Goal: Task Accomplishment & Management: Complete application form

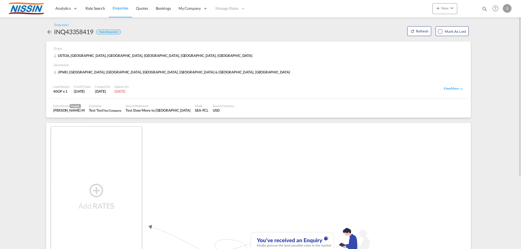
scroll to position [27, 0]
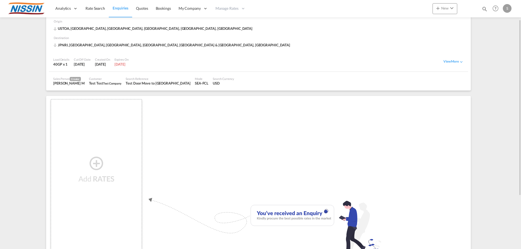
click at [98, 162] on md-icon "icon-plus-circle-outline" at bounding box center [96, 163] width 16 height 7
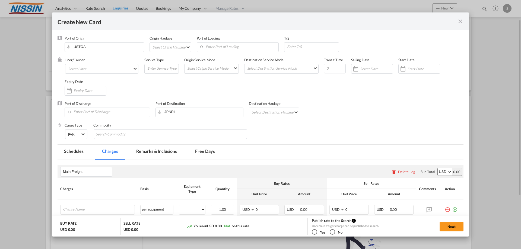
type input "Basic Ocean Freight"
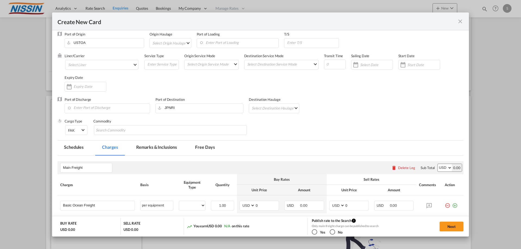
scroll to position [0, 0]
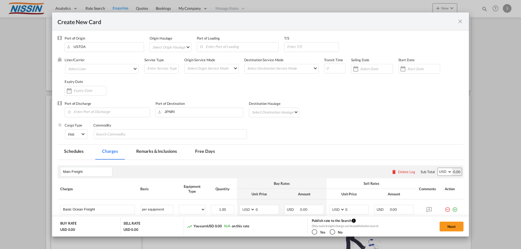
click at [461, 21] on md-icon "icon-close fg-AAA8AD m-0 pointer" at bounding box center [460, 21] width 7 height 7
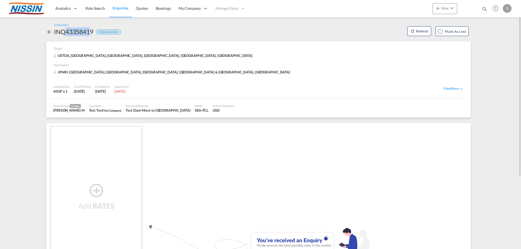
drag, startPoint x: 69, startPoint y: 33, endPoint x: 94, endPoint y: 33, distance: 24.1
click at [93, 33] on div "INQ43358419" at bounding box center [73, 31] width 39 height 9
click at [103, 33] on div "Rates Requested" at bounding box center [108, 32] width 25 height 5
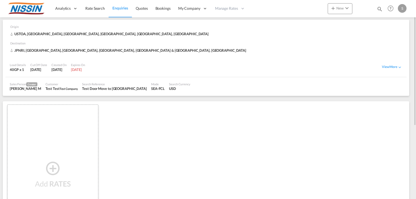
scroll to position [43, 0]
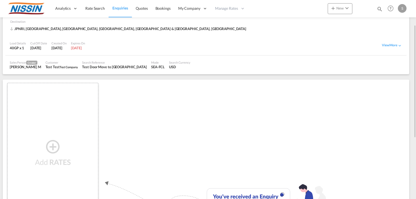
click at [52, 149] on md-icon "icon-plus-circle-outline" at bounding box center [53, 146] width 16 height 7
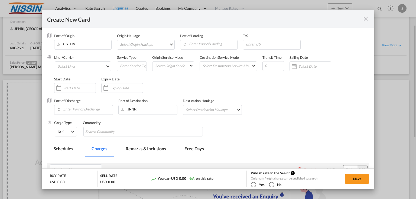
type input "Basic Ocean Freight"
click at [154, 44] on md-select "Select Origin Haulage rail road barge truck unspecified not available" at bounding box center [147, 44] width 55 height 9
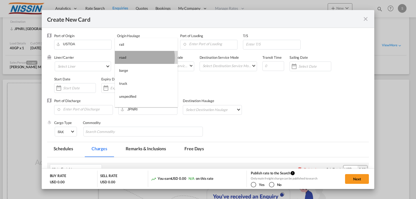
click at [139, 57] on md-option "road" at bounding box center [146, 57] width 63 height 13
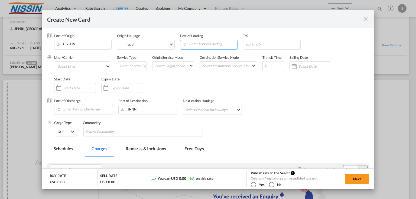
click at [193, 45] on input "Enter Port of Loading" at bounding box center [210, 44] width 55 height 8
type input "ぉ"
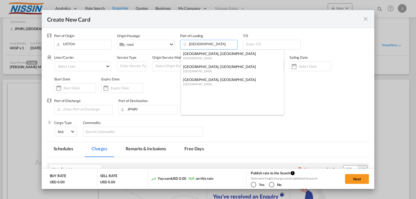
click at [199, 67] on div "[GEOGRAPHIC_DATA], [GEOGRAPHIC_DATA]" at bounding box center [230, 66] width 95 height 5
type input "[GEOGRAPHIC_DATA], [GEOGRAPHIC_DATA], USLGB"
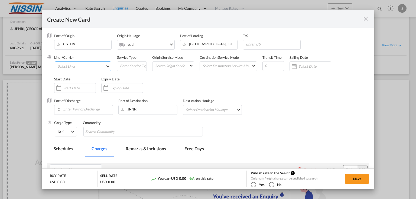
click at [91, 69] on md-select "Select Liner 2HM LOGISTICS D.O.O AAXL GLOBAL SHIPPING LINES LLC [PERSON_NAME] S…" at bounding box center [83, 67] width 57 height 10
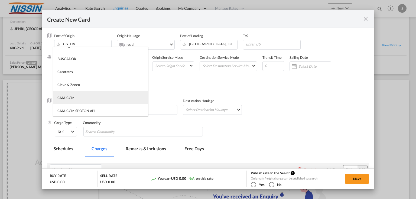
scroll to position [174, 0]
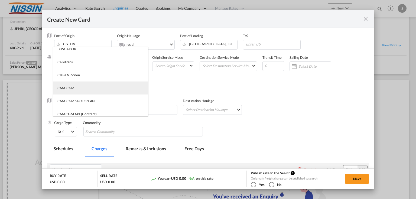
click at [77, 90] on md-option "CMA CGM" at bounding box center [100, 88] width 95 height 13
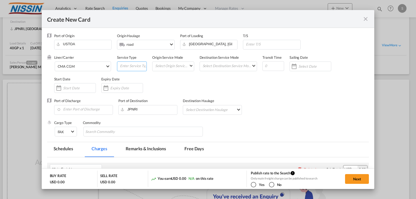
click at [139, 67] on input "Create New Card ..." at bounding box center [133, 66] width 27 height 8
click at [166, 66] on md-select "Select Origin Service Mode SD [GEOGRAPHIC_DATA]" at bounding box center [174, 66] width 39 height 8
click at [163, 67] on md-option "SD" at bounding box center [173, 65] width 47 height 13
click at [178, 67] on span "SD" at bounding box center [171, 66] width 33 height 5
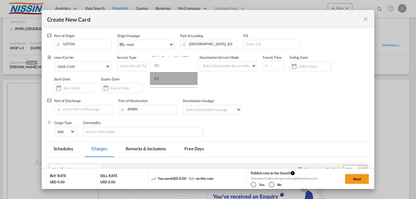
click at [166, 79] on md-option "CY" at bounding box center [173, 78] width 47 height 13
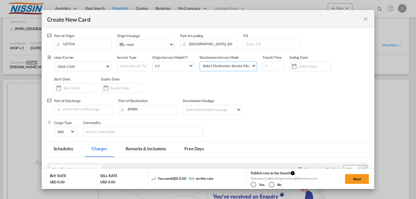
click at [208, 66] on md-select "Select Destination Service Mode SD [GEOGRAPHIC_DATA]" at bounding box center [229, 66] width 55 height 8
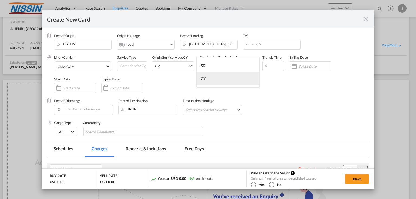
click at [206, 78] on div "CY" at bounding box center [203, 78] width 5 height 5
click at [265, 68] on input "Create New Card ..." at bounding box center [274, 66] width 22 height 10
type input "25"
click at [305, 64] on div "Create New Card ..." at bounding box center [311, 67] width 42 height 10
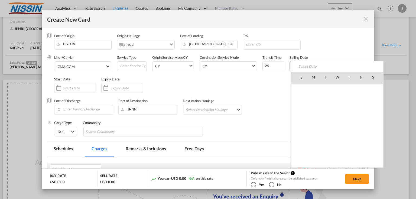
scroll to position [125599, 0]
drag, startPoint x: 338, startPoint y: 158, endPoint x: 334, endPoint y: 145, distance: 14.3
click at [337, 158] on span "1" at bounding box center [337, 161] width 11 height 11
type input "[DATE]"
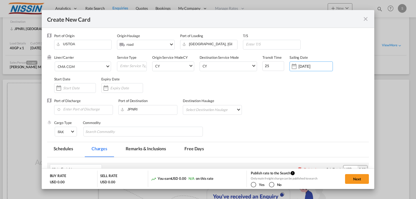
scroll to position [22, 0]
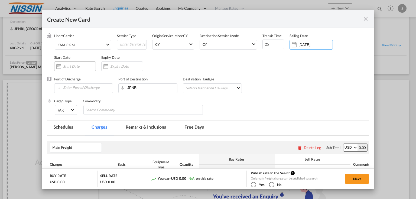
click at [74, 67] on input "Create New Card ..." at bounding box center [79, 66] width 33 height 4
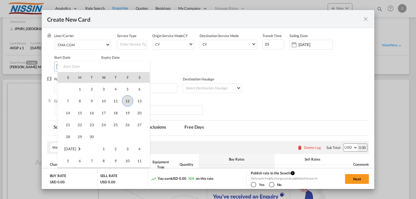
scroll to position [125620, 0]
click at [106, 139] on span "1" at bounding box center [103, 139] width 11 height 11
type input "[DATE]"
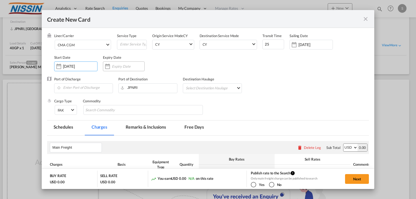
click at [118, 64] on div "Create New Card ..." at bounding box center [128, 66] width 33 height 5
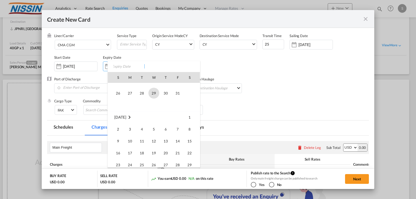
scroll to position [43, 0]
click at [177, 93] on span "31" at bounding box center [177, 93] width 11 height 11
type input "[DATE]"
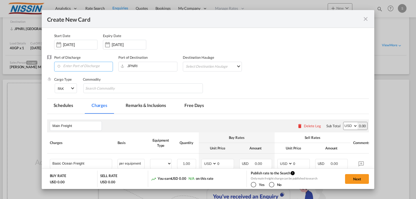
click at [84, 66] on input "Enter Port of Discharge" at bounding box center [85, 66] width 56 height 8
click at [74, 75] on div "[GEOGRAPHIC_DATA]" at bounding box center [106, 75] width 95 height 5
type input "[GEOGRAPHIC_DATA], JPTYO"
click at [201, 67] on md-select "Select Destination Haulage rail road barge truck unspecified not available" at bounding box center [213, 66] width 56 height 9
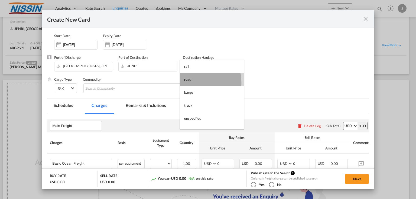
click at [192, 82] on md-option "road" at bounding box center [212, 79] width 64 height 13
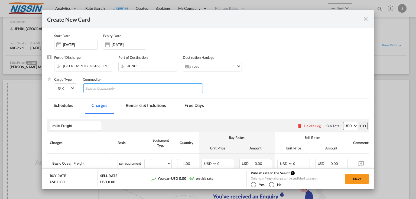
click at [129, 88] on input "Chips input." at bounding box center [110, 88] width 50 height 9
type input "Autoparts"
drag, startPoint x: 126, startPoint y: 88, endPoint x: 85, endPoint y: 87, distance: 40.7
click at [85, 87] on input "Autoparts" at bounding box center [110, 88] width 50 height 9
click at [218, 93] on div "Cargo Type FAK FAK GCR GDSM General Cargo Hazardous Cargo Ambient Foodstuff Chi…" at bounding box center [211, 88] width 315 height 22
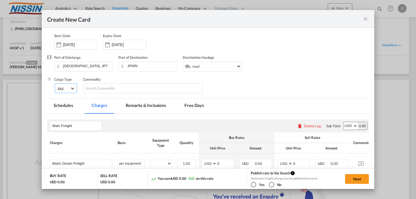
click at [73, 88] on span "Select Cargo type: FAK" at bounding box center [72, 87] width 3 height 3
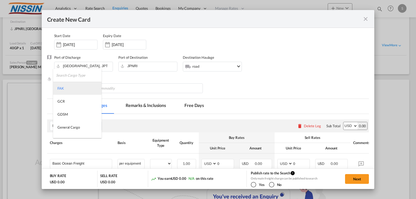
click at [73, 88] on md-option "FAK" at bounding box center [77, 88] width 49 height 13
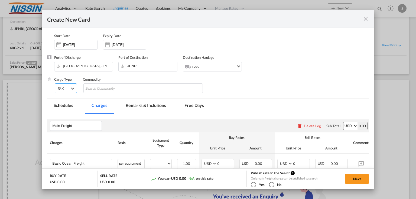
click at [73, 88] on span "Select Cargo type: FAK" at bounding box center [72, 87] width 3 height 3
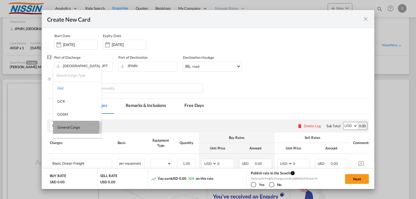
click at [75, 127] on div "General Cargo" at bounding box center [68, 127] width 23 height 5
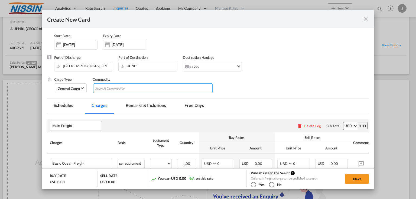
click at [99, 90] on input "Chips input." at bounding box center [120, 88] width 50 height 9
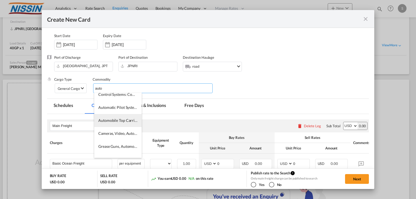
scroll to position [0, 0]
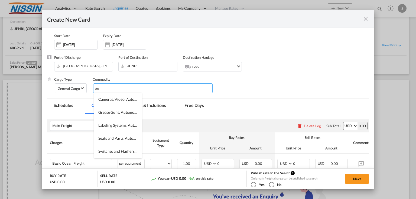
type input "a"
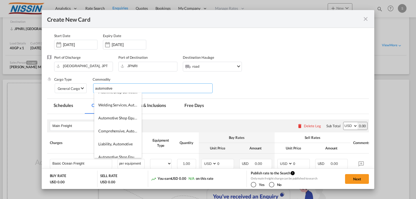
scroll to position [312, 0]
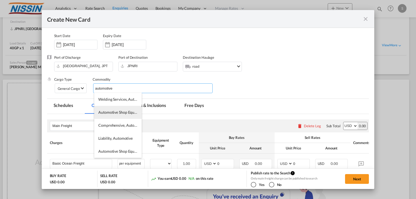
type input "automotive"
click at [121, 113] on span "Automotive Shop Equipment Maintenance and Repair" at bounding box center [142, 112] width 89 height 5
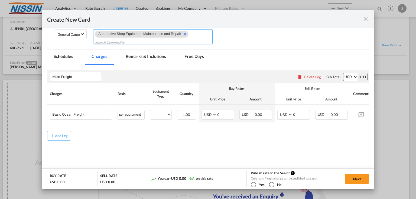
scroll to position [99, 0]
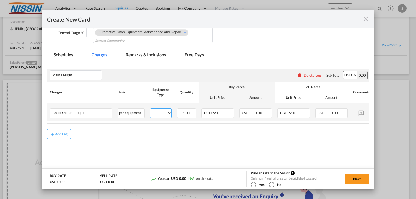
click at [163, 113] on select "40GP" at bounding box center [160, 113] width 21 height 7
select select "40GP"
click at [150, 110] on select "40GP" at bounding box center [160, 113] width 21 height 7
click at [185, 112] on span "1.00" at bounding box center [186, 113] width 7 height 4
click at [216, 113] on select "AED AFN ALL AMD ANG AOA ARS AUD AWG AZN BAM BBD BDT BGN BHD BIF BMD BND BOB BRL…" at bounding box center [210, 113] width 14 height 7
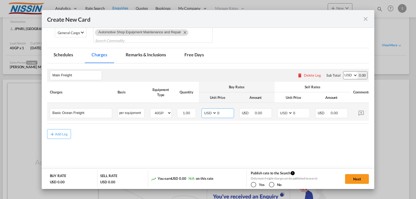
click at [223, 113] on input "0" at bounding box center [225, 113] width 17 height 8
drag, startPoint x: 228, startPoint y: 113, endPoint x: 213, endPoint y: 113, distance: 15.2
click at [213, 113] on md-input-container "AED AFN ALL AMD ANG AOA ARS AUD AWG AZN BAM BBD BDT BGN BHD BIF BMD BND BOB BRL…" at bounding box center [218, 113] width 33 height 10
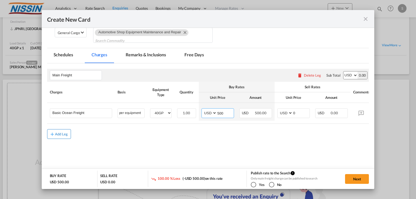
type input "500"
click at [63, 138] on button "Add Leg" at bounding box center [59, 134] width 24 height 10
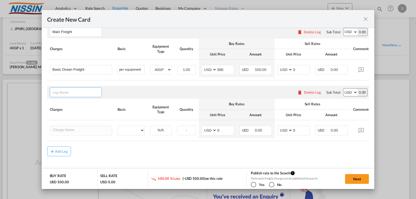
scroll to position [121, 0]
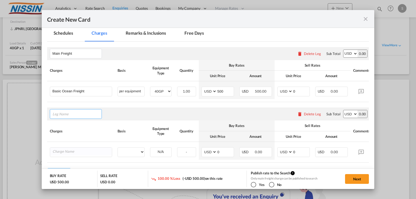
click at [70, 114] on input "Leg Name" at bounding box center [77, 114] width 49 height 8
click at [78, 125] on li "Origin Charge s" at bounding box center [76, 127] width 49 height 13
type input "Origin Charges"
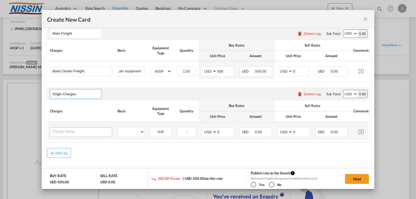
scroll to position [143, 0]
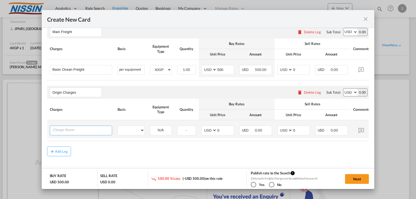
click at [68, 133] on input "Charge Name" at bounding box center [82, 130] width 59 height 8
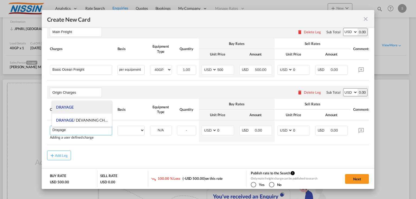
click at [69, 107] on span "DRAYAGE" at bounding box center [64, 107] width 17 height 5
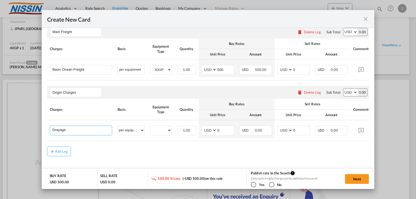
type input "DRAYAGE"
select select "per equipment"
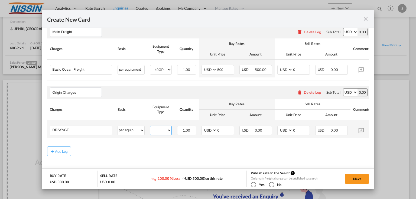
click at [157, 133] on select "40GP" at bounding box center [160, 130] width 21 height 7
select select "40GP"
click at [150, 128] on select "40GP" at bounding box center [160, 130] width 21 height 7
click at [225, 130] on input "0" at bounding box center [225, 130] width 17 height 8
type input "3500"
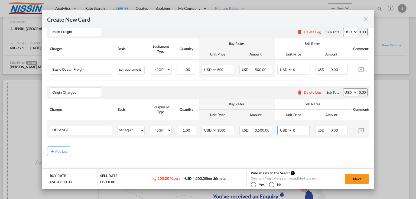
click at [298, 134] on input "0" at bounding box center [301, 130] width 17 height 8
click at [361, 131] on md-icon "Create New Card ..." at bounding box center [361, 130] width 9 height 9
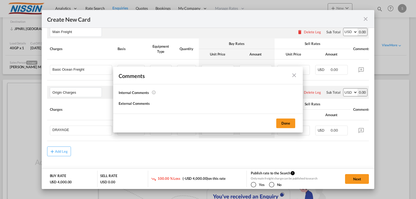
click at [295, 76] on md-icon "icon-close fg-AAA8AD m-0 pointer" at bounding box center [294, 75] width 7 height 7
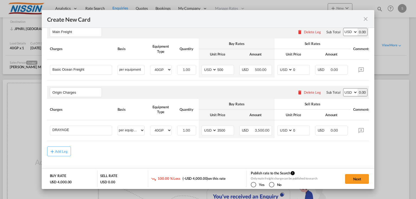
click at [193, 97] on div "Origin Charges Please enter leg name Leg Name Already Exists Delete Leg Sub Tot…" at bounding box center [208, 92] width 322 height 13
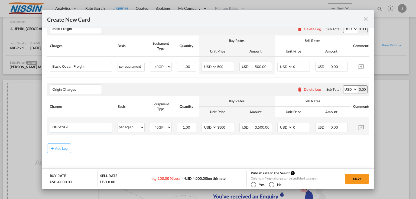
click at [79, 126] on input "DRAYAGE" at bounding box center [82, 127] width 59 height 8
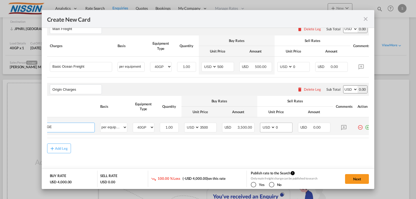
scroll to position [0, 25]
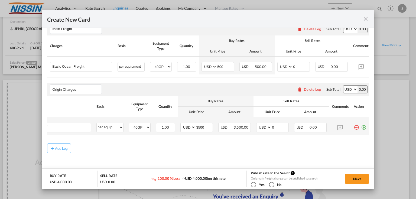
click at [361, 125] on md-icon "icon-plus-circle-outline green-400-fg" at bounding box center [363, 125] width 5 height 5
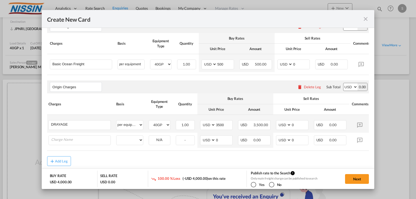
scroll to position [0, 0]
click at [95, 143] on input "Charge Name" at bounding box center [82, 140] width 59 height 8
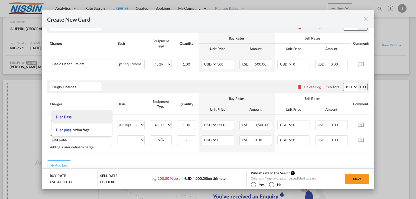
click at [65, 118] on span "Pier Pass" at bounding box center [63, 117] width 15 height 5
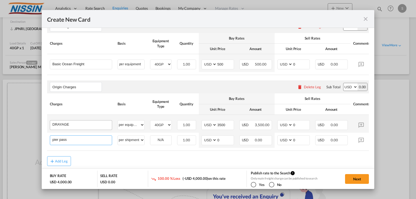
type input "Pier Pass"
select select "per shipment"
click at [166, 142] on div "N/A" at bounding box center [160, 140] width 21 height 8
click at [223, 143] on input "0" at bounding box center [225, 140] width 17 height 8
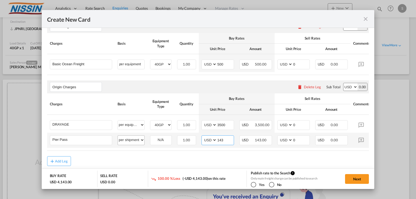
type input "143"
click at [141, 141] on select "per equipment per container per B/L per shipping bill per shipment per pallet p…" at bounding box center [131, 140] width 27 height 9
select select "per equipment"
click at [118, 137] on select "per equipment per container per B/L per shipping bill per shipment per pallet p…" at bounding box center [131, 140] width 27 height 9
click at [160, 138] on select "40GP" at bounding box center [160, 140] width 21 height 7
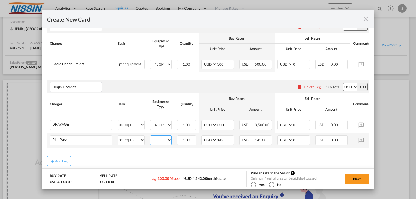
select select "40GP"
click at [150, 137] on select "40GP" at bounding box center [160, 140] width 21 height 7
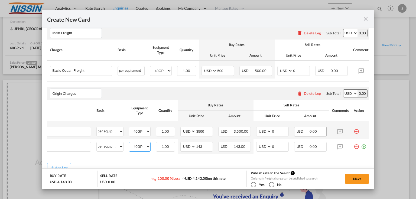
scroll to position [0, 25]
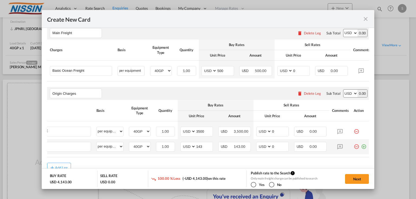
click at [361, 147] on md-icon "icon-plus-circle-outline green-400-fg" at bounding box center [363, 144] width 5 height 5
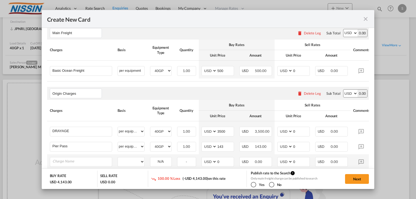
scroll to position [163, 0]
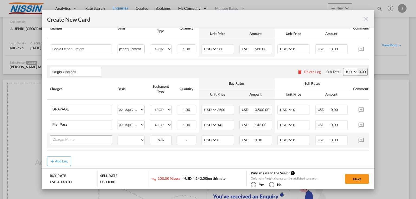
click at [67, 142] on input "Charge Name" at bounding box center [82, 140] width 59 height 8
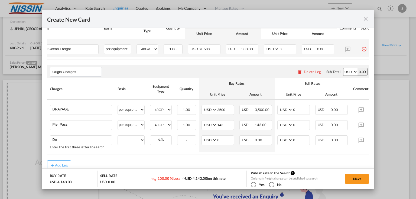
scroll to position [0, 25]
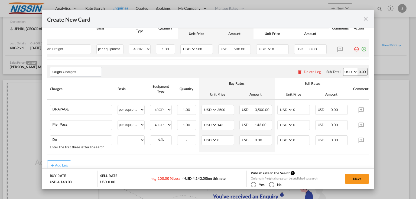
type input "Do"
click at [361, 49] on md-icon "icon-plus-circle-outline green-400-fg" at bounding box center [363, 46] width 5 height 5
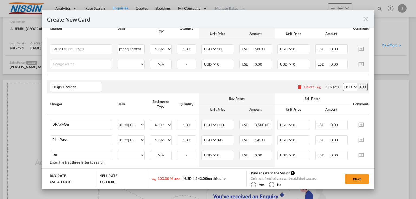
scroll to position [0, 0]
click at [82, 67] on input "Charge Name" at bounding box center [82, 64] width 59 height 8
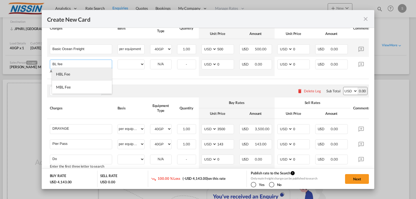
click at [72, 73] on li "HBL Fee" at bounding box center [82, 74] width 60 height 13
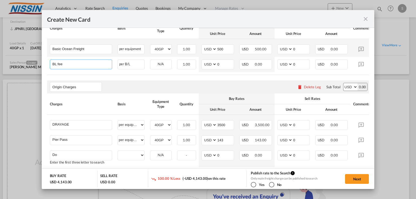
type input "HBL Fee"
click at [226, 65] on input "0" at bounding box center [225, 64] width 17 height 8
type input "3"
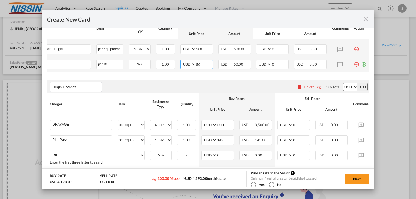
type input "50"
drag, startPoint x: 360, startPoint y: 63, endPoint x: 350, endPoint y: 64, distance: 9.5
click at [361, 64] on md-icon "icon-plus-circle-outline green-400-fg" at bounding box center [363, 62] width 5 height 5
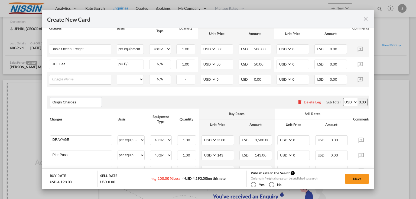
scroll to position [0, 0]
click at [81, 78] on input "Charge Name" at bounding box center [82, 79] width 59 height 8
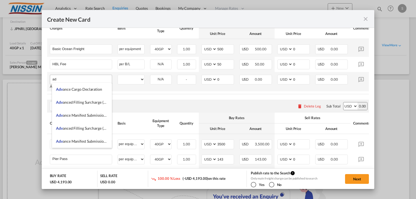
type input "a"
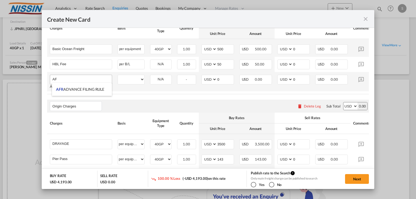
type input "A"
type input "t"
type input "e"
type input "s"
click at [130, 83] on select "per equipment per container per B/L per shipping bill per shipment % on freight…" at bounding box center [131, 79] width 27 height 9
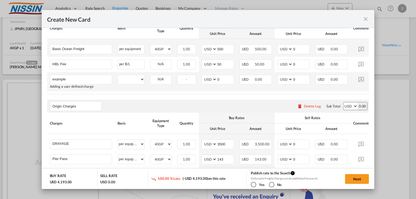
click at [113, 90] on td "example Please Enter User Defined Charges Cannot Be Published Adding a user def…" at bounding box center [81, 81] width 68 height 19
drag, startPoint x: 78, startPoint y: 77, endPoint x: 45, endPoint y: 78, distance: 33.4
click at [45, 78] on md-dialog-content "Port of Origin [GEOGRAPHIC_DATA] Origin Haulage .a{fill:#aaa8ad;} road Port of …" at bounding box center [208, 109] width 333 height 162
drag, startPoint x: 69, startPoint y: 88, endPoint x: 132, endPoint y: 84, distance: 63.0
click at [69, 87] on span "AFR ADVANCE FILING RULE" at bounding box center [80, 89] width 48 height 5
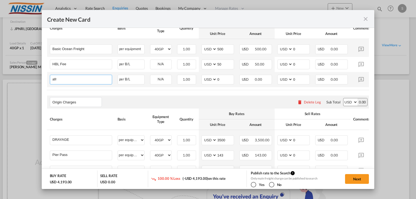
type input "AFR ADVANCE FILING RULE"
click at [184, 81] on span "1.00" at bounding box center [186, 79] width 7 height 4
click at [219, 81] on input "0" at bounding box center [225, 79] width 17 height 8
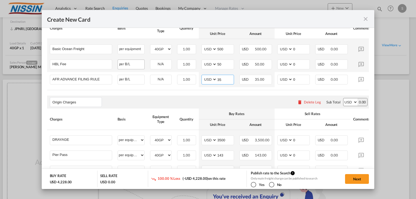
type input "35"
click at [118, 65] on div "per B/L" at bounding box center [131, 65] width 27 height 10
click at [304, 65] on input "0" at bounding box center [301, 64] width 17 height 8
type input "50"
click at [298, 80] on input "0" at bounding box center [301, 79] width 17 height 8
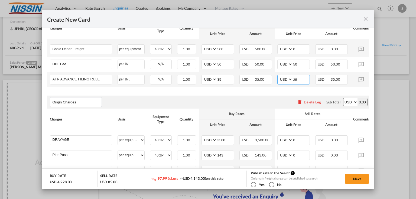
type input "35"
click at [300, 87] on td "AED AFN ALL AMD ANG AOA ARS AUD AWG AZN BAM BBD BDT BGN BHD BIF BMD BND [PERSON…" at bounding box center [294, 79] width 38 height 15
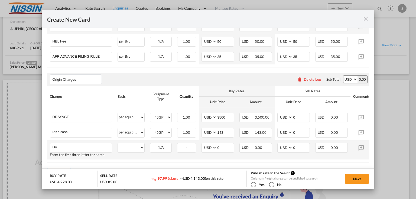
scroll to position [207, 0]
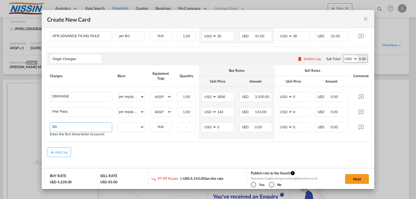
drag, startPoint x: 64, startPoint y: 127, endPoint x: 46, endPoint y: 126, distance: 18.4
click at [46, 126] on md-dialog-content "Port of Origin [GEOGRAPHIC_DATA] Origin Haulage .a{fill:#aaa8ad;} road Port of …" at bounding box center [208, 109] width 333 height 162
type input "D/O"
click at [152, 141] on table "Charges Basis Equipment Type Quantity Buy Rates Sell Rates Comments Action Unit…" at bounding box center [219, 103] width 344 height 76
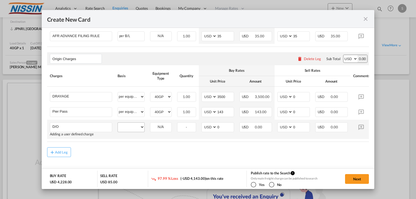
click at [136, 132] on div "per equipment per container per B/L per shipping bill per shipment per pallet p…" at bounding box center [131, 128] width 27 height 10
click at [134, 129] on select "per equipment per container per B/L per shipping bill per shipment per pallet p…" at bounding box center [131, 127] width 27 height 9
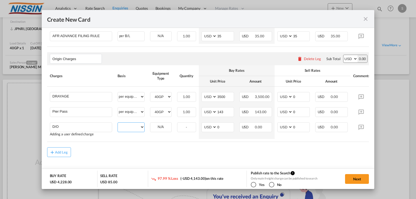
select select "per shipment"
click at [118, 124] on select "per equipment per container per B/L per shipping bill per shipment per pallet p…" at bounding box center [131, 127] width 27 height 9
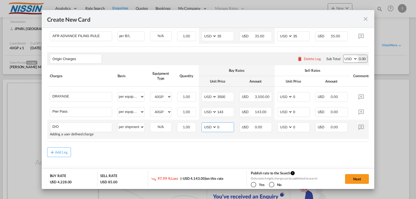
click at [225, 131] on input "0" at bounding box center [225, 127] width 17 height 8
type input "50"
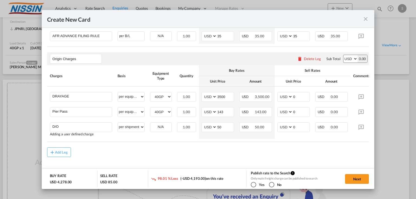
click at [225, 142] on table "Charges Basis Equipment Type Quantity Buy Rates Sell Rates Comments Action Unit…" at bounding box center [219, 103] width 344 height 76
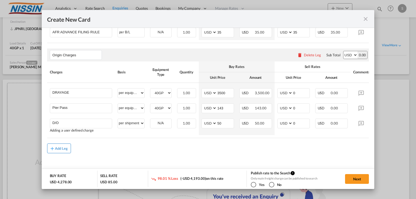
click at [62, 148] on div "Add Leg" at bounding box center [61, 148] width 13 height 3
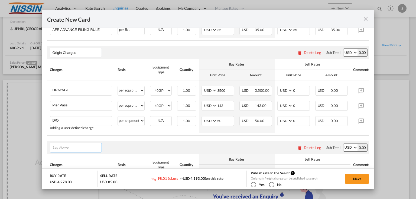
click at [66, 148] on input "Leg Name" at bounding box center [77, 148] width 49 height 8
click at [74, 138] on span "Destination Charg" at bounding box center [71, 139] width 30 height 5
type input "Destination Charge"
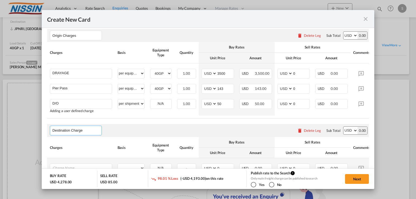
scroll to position [256, 0]
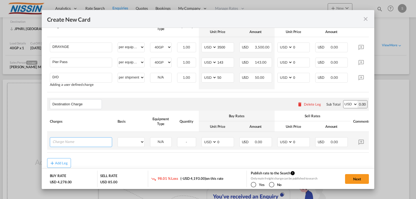
click at [95, 143] on input "Charge Name" at bounding box center [82, 142] width 59 height 8
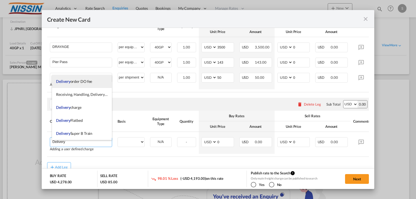
click at [86, 84] on span "Delivery order DO fee" at bounding box center [74, 81] width 36 height 5
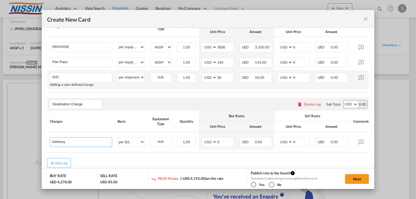
type input "Delivery order DO fee"
select select "per B/L"
click at [224, 146] on input "0" at bounding box center [225, 142] width 17 height 8
click at [212, 146] on select "AED AFN ALL AMD ANG AOA ARS AUD AWG AZN BAM BBD BDT BGN BHD BIF BMD BND BOB BRL…" at bounding box center [210, 142] width 14 height 7
select select "string:JPY"
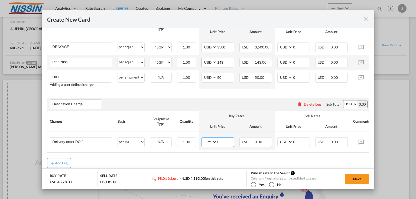
click at [203, 141] on select "AED AFN ALL AMD ANG AOA ARS AUD AWG AZN BAM BBD BDT BGN BHD BIF BMD BND BOB BRL…" at bounding box center [210, 142] width 14 height 7
click at [223, 144] on input "0" at bounding box center [225, 142] width 17 height 8
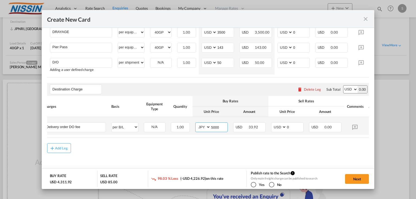
scroll to position [0, 25]
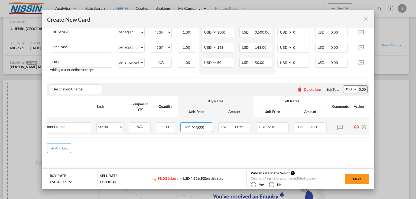
type input "5000"
click at [361, 125] on md-icon "icon-plus-circle-outline green-400-fg" at bounding box center [363, 125] width 5 height 5
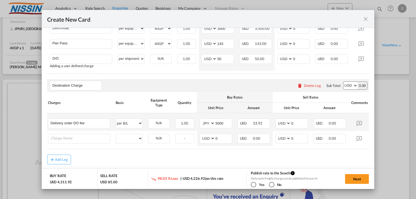
scroll to position [0, 0]
click at [92, 141] on input "Charge Name" at bounding box center [82, 138] width 59 height 8
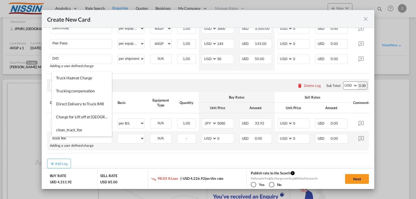
type input "truck fee"
click at [118, 153] on table "Charges Basis Equipment Type Quantity Buy Rates Sell Rates Comments Action Unit…" at bounding box center [219, 122] width 344 height 61
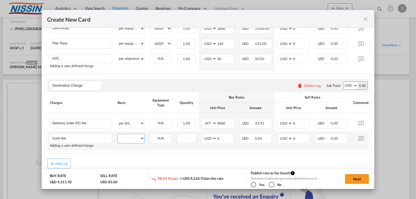
click at [132, 143] on select "per equipment per container per B/L per shipping bill per shipment per pallet p…" at bounding box center [131, 138] width 27 height 9
select select "per shipment"
click at [118, 137] on select "per equipment per container per B/L per shipping bill per shipment per pallet p…" at bounding box center [131, 138] width 27 height 9
click at [207, 141] on select "AED AFN ALL AMD ANG AOA ARS AUD AWG AZN BAM BBD BDT BGN BHD BIF BMD BND BOB BRL…" at bounding box center [210, 138] width 14 height 7
select select "string:JPY"
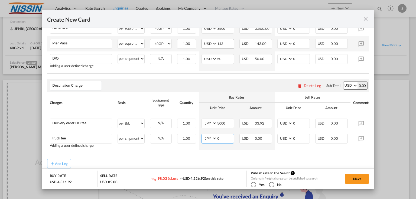
click at [203, 137] on select "AED AFN ALL AMD ANG AOA ARS AUD AWG AZN BAM BBD BDT BGN BHD BIF BMD BND BOB BRL…" at bounding box center [210, 138] width 14 height 7
click at [267, 141] on div "USD 0.00" at bounding box center [256, 139] width 33 height 10
click at [233, 142] on input "0" at bounding box center [225, 138] width 17 height 8
type input "50000"
click at [273, 153] on table "Charges Basis Equipment Type Quantity Buy Rates Sell Rates Comments Action Unit…" at bounding box center [219, 122] width 344 height 61
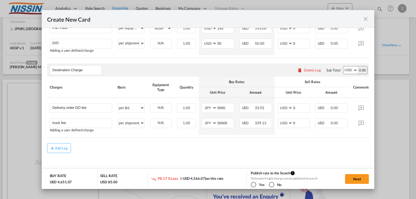
scroll to position [294, 0]
click at [273, 184] on div "No" at bounding box center [271, 184] width 5 height 5
click at [355, 176] on button "Next" at bounding box center [357, 179] width 24 height 10
type input "[DATE]"
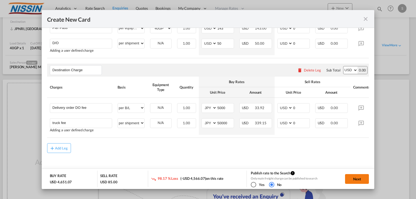
type input "[DATE]"
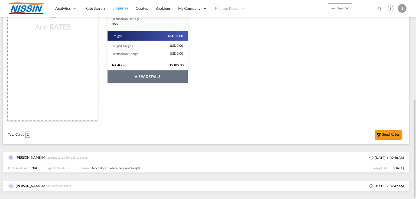
scroll to position [178, 0]
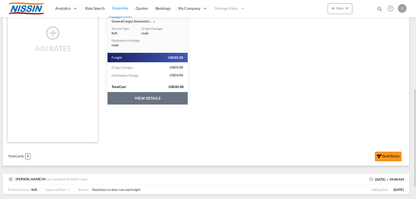
click at [155, 98] on button "VIEW DETAILS" at bounding box center [148, 98] width 80 height 12
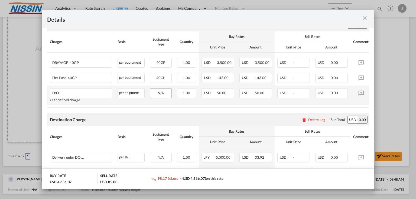
scroll to position [228, 0]
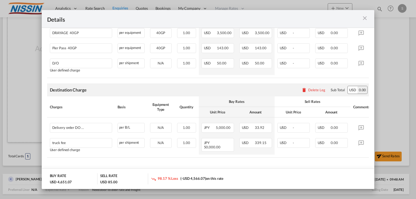
click at [369, 17] on div "Details" at bounding box center [208, 19] width 333 height 18
click at [366, 18] on md-icon "icon-close m-3 fg-AAA8AD cursor" at bounding box center [365, 18] width 7 height 7
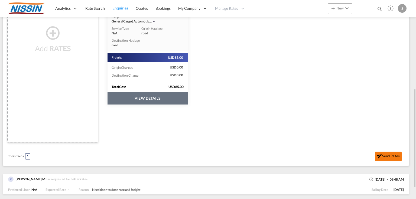
click at [383, 156] on md-icon "icon-send" at bounding box center [379, 155] width 7 height 7
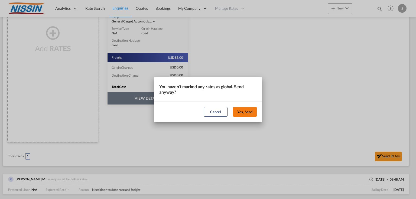
click at [249, 113] on button "Yes, Send" at bounding box center [245, 112] width 24 height 10
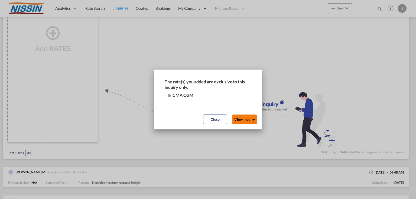
click at [240, 121] on button "View Inquiry" at bounding box center [245, 120] width 24 height 10
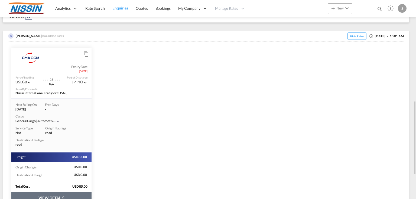
scroll to position [316, 0]
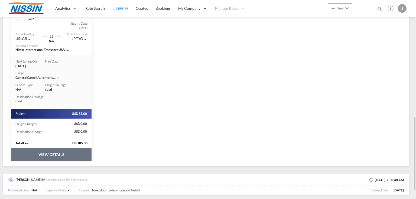
click at [50, 153] on button "VIEW DETAILS" at bounding box center [51, 155] width 80 height 12
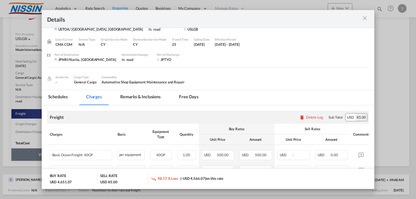
scroll to position [0, 0]
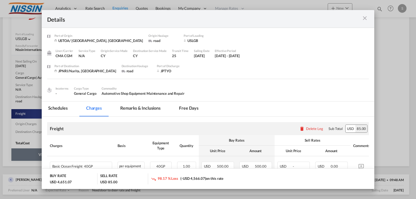
click at [369, 17] on div "Details" at bounding box center [208, 19] width 333 height 18
click at [366, 17] on md-icon "icon-close m-3 fg-AAA8AD cursor" at bounding box center [365, 18] width 7 height 7
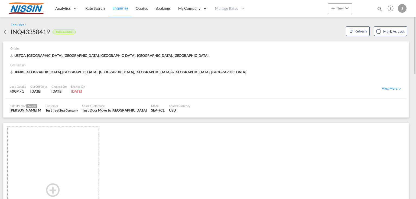
click at [7, 33] on md-icon "icon-arrow-left" at bounding box center [6, 32] width 7 height 7
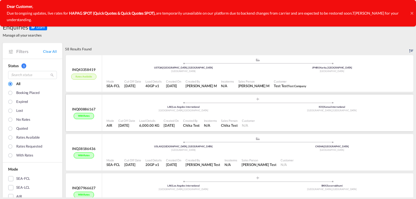
click at [78, 117] on div "With rates" at bounding box center [84, 116] width 20 height 6
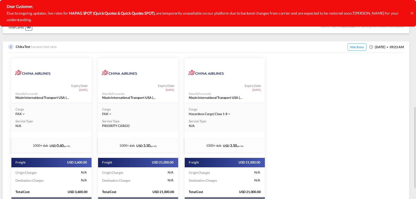
scroll to position [283, 0]
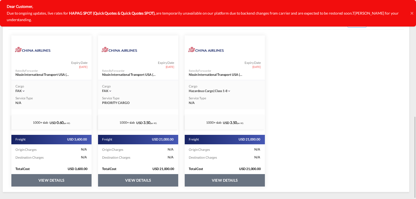
click at [54, 181] on button "VIEW DETAILS" at bounding box center [51, 180] width 80 height 12
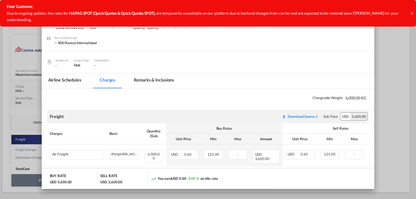
scroll to position [37, 0]
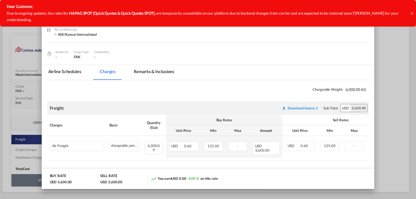
click at [366, 20] on md-icon "icon-close fg-AAA8AD m-0 cursor" at bounding box center [366, 19] width 7 height 7
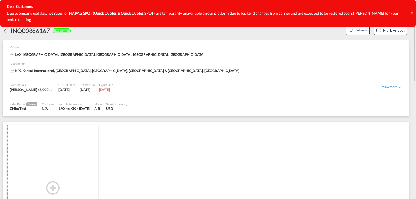
scroll to position [0, 0]
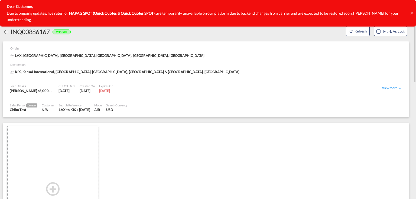
click at [4, 32] on md-icon "icon-arrow-left" at bounding box center [6, 32] width 7 height 7
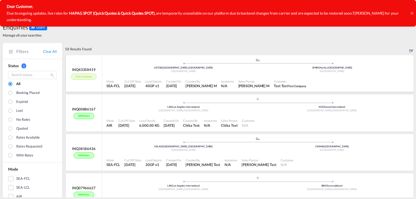
click at [84, 78] on div "Rates available" at bounding box center [83, 77] width 25 height 6
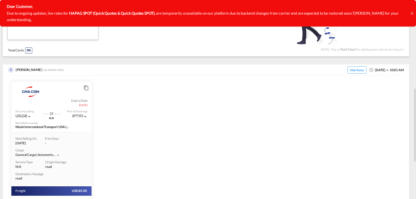
scroll to position [304, 0]
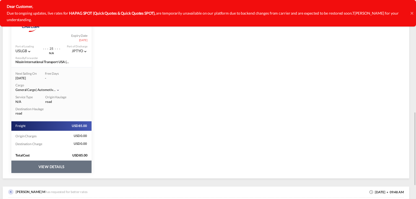
click at [46, 167] on button "VIEW DETAILS" at bounding box center [51, 167] width 80 height 12
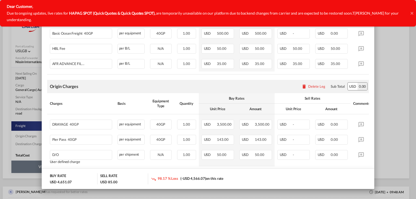
scroll to position [87, 0]
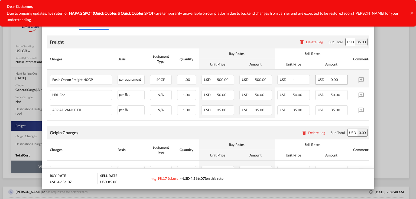
click at [328, 78] on span "USD" at bounding box center [324, 80] width 12 height 4
click at [329, 94] on span "USD" at bounding box center [324, 95] width 12 height 4
click at [335, 112] on div "USD 35.00" at bounding box center [332, 110] width 33 height 10
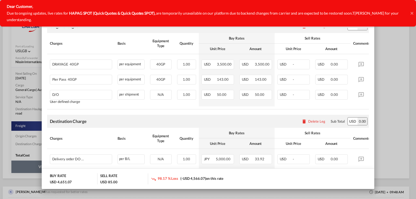
scroll to position [195, 0]
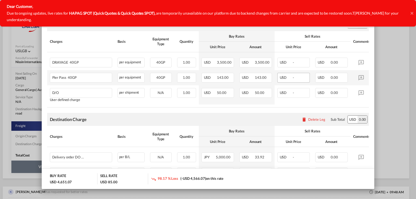
click at [291, 82] on td "USD -" at bounding box center [294, 77] width 38 height 15
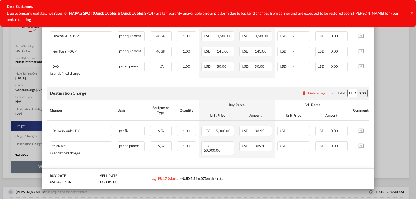
scroll to position [228, 0]
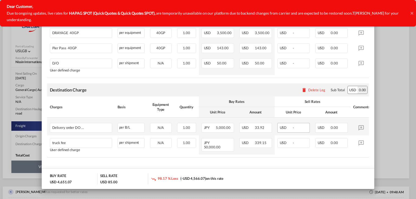
click at [297, 126] on div "USD -" at bounding box center [294, 128] width 33 height 10
drag, startPoint x: 295, startPoint y: 145, endPoint x: 298, endPoint y: 144, distance: 2.9
click at [296, 145] on div "USD -" at bounding box center [294, 143] width 33 height 10
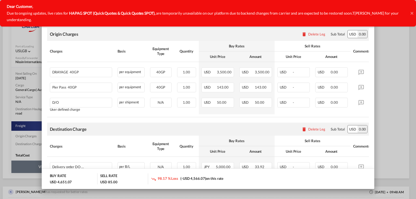
scroll to position [185, 0]
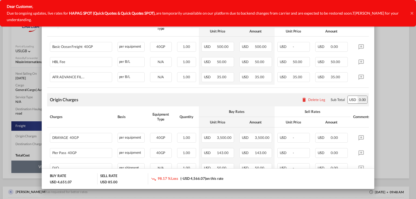
click at [180, 97] on div "Origin Charges Please enter leg name Leg Name Already Exists Delete Leg Sub Tot…" at bounding box center [208, 99] width 322 height 13
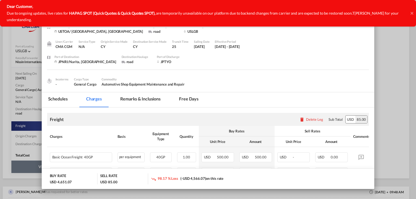
scroll to position [22, 0]
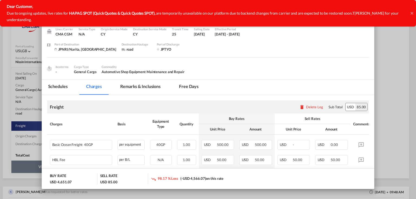
click at [134, 87] on md-tab-item "Remarks & Inclusions" at bounding box center [140, 87] width 53 height 15
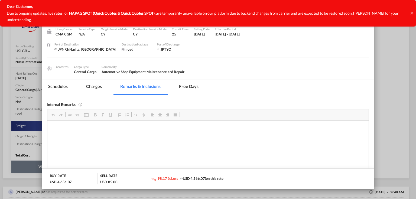
click at [191, 89] on md-tab-item "Free days" at bounding box center [189, 87] width 33 height 15
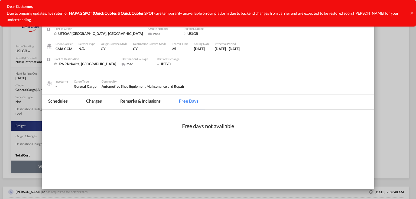
scroll to position [7, 0]
click at [57, 99] on md-tab-item "Schedules" at bounding box center [58, 102] width 33 height 15
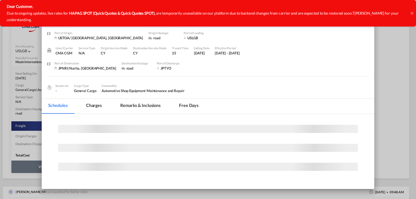
scroll to position [0, 0]
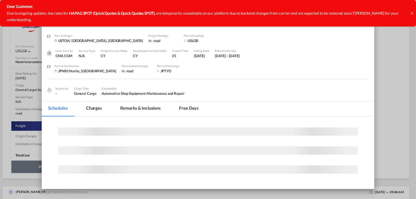
click at [412, 11] on icon at bounding box center [412, 13] width 3 height 4
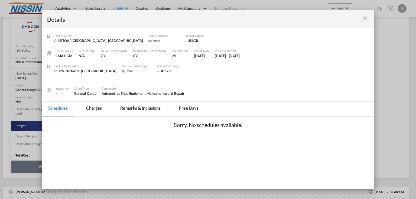
click at [92, 112] on md-tab-item "Charges" at bounding box center [94, 109] width 29 height 15
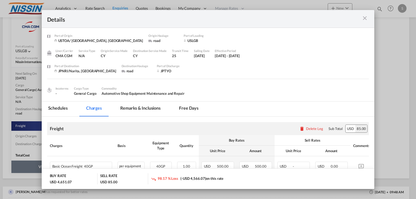
click at [364, 18] on md-icon "icon-close m-3 fg-AAA8AD cursor" at bounding box center [365, 18] width 7 height 7
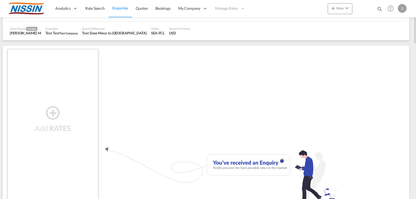
scroll to position [12, 0]
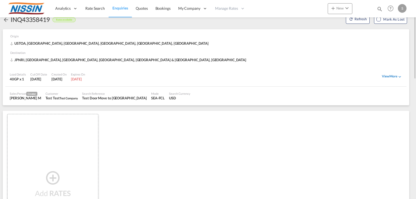
click at [391, 77] on div "View More" at bounding box center [392, 76] width 20 height 5
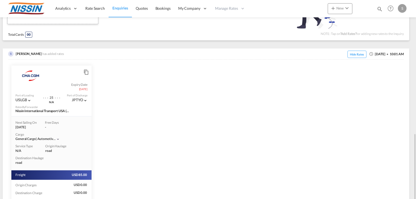
scroll to position [381, 0]
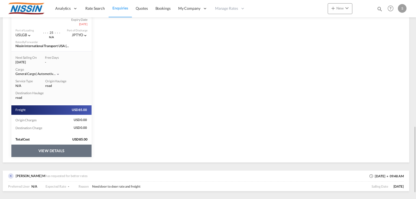
click at [48, 150] on button "VIEW DETAILS" at bounding box center [51, 151] width 80 height 12
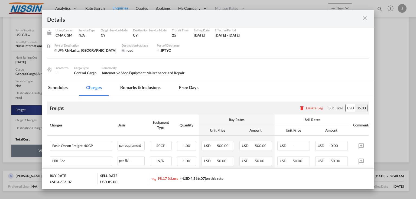
scroll to position [43, 0]
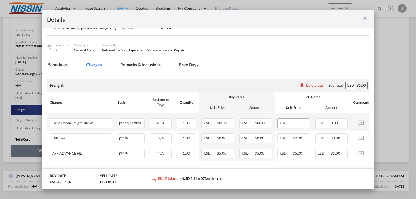
click at [296, 124] on div "USD -" at bounding box center [294, 123] width 33 height 10
click at [297, 137] on span "50.00" at bounding box center [297, 138] width 9 height 4
click at [329, 119] on div "USD 0.00" at bounding box center [332, 123] width 33 height 10
click at [334, 140] on span "50.00" at bounding box center [335, 138] width 9 height 4
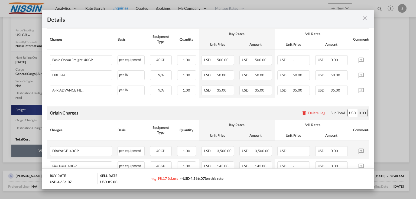
scroll to position [108, 0]
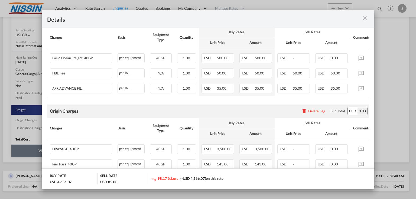
click at [202, 180] on span "(-USD 4,566.07)" at bounding box center [194, 179] width 26 height 4
drag, startPoint x: 164, startPoint y: 182, endPoint x: 160, endPoint y: 181, distance: 3.8
click at [160, 181] on div "98.17 % Loss (-USD 4,566.07) on this rate" at bounding box center [187, 179] width 73 height 6
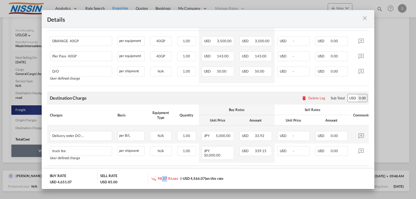
scroll to position [217, 0]
click at [360, 139] on md-icon "Port of ..." at bounding box center [361, 135] width 9 height 9
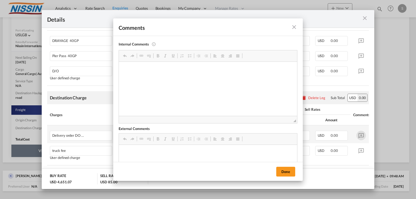
scroll to position [0, 0]
click at [295, 30] on md-icon "icon-close fg-AAA8AD m-0 pointer" at bounding box center [294, 27] width 7 height 7
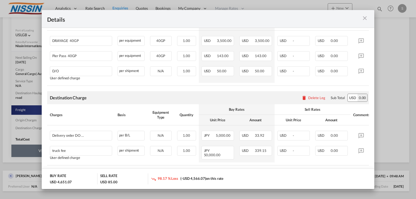
scroll to position [228, 0]
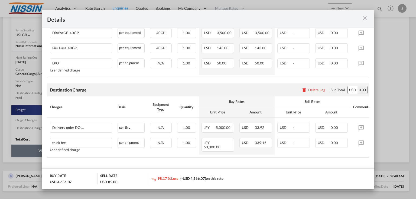
click at [363, 20] on md-icon "icon-close m-3 fg-AAA8AD cursor" at bounding box center [365, 18] width 7 height 7
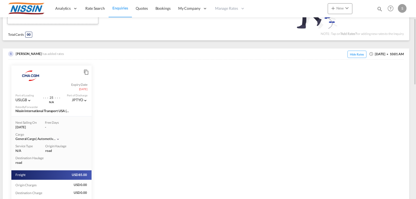
scroll to position [229, 0]
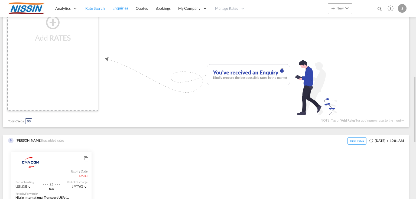
click at [96, 9] on span "Rate Search" at bounding box center [95, 8] width 20 height 5
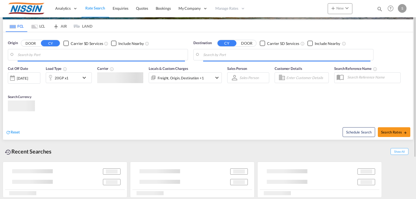
scroll to position [35, 0]
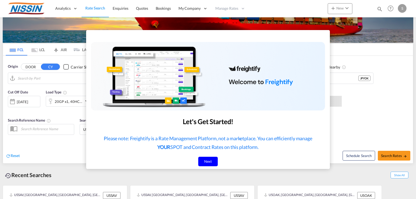
type input "[GEOGRAPHIC_DATA], [GEOGRAPHIC_DATA], USSAV"
type input "[GEOGRAPHIC_DATA], JPYOK"
click at [207, 162] on div "Next" at bounding box center [208, 161] width 20 height 9
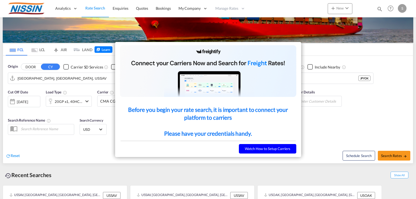
click at [172, 161] on div at bounding box center [208, 99] width 416 height 199
click at [202, 151] on span "1/3" at bounding box center [178, 148] width 116 height 5
click at [256, 150] on button "Watch How to Setup Carriers" at bounding box center [267, 148] width 57 height 9
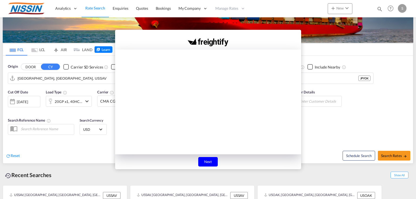
click at [211, 162] on div "Next" at bounding box center [208, 161] width 20 height 9
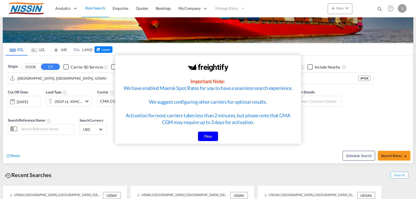
click at [206, 139] on div "Okay" at bounding box center [208, 136] width 20 height 9
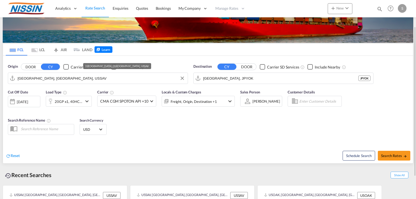
click at [53, 77] on input "[GEOGRAPHIC_DATA], [GEOGRAPHIC_DATA], USSAV" at bounding box center [102, 78] width 168 height 8
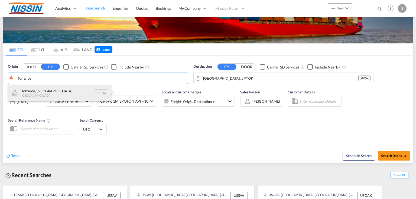
click at [39, 93] on div "[GEOGRAPHIC_DATA] , [GEOGRAPHIC_DATA] [GEOGRAPHIC_DATA] USTOA" at bounding box center [59, 93] width 103 height 16
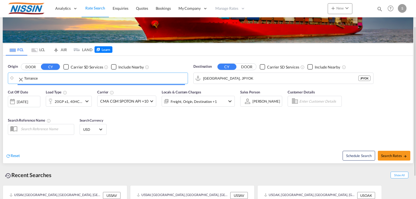
type input "Torrance, [GEOGRAPHIC_DATA], USTOA"
click at [250, 78] on input "[GEOGRAPHIC_DATA], JPYOK" at bounding box center [284, 78] width 149 height 8
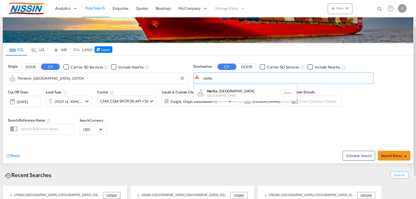
drag, startPoint x: 220, startPoint y: 91, endPoint x: 79, endPoint y: 117, distance: 143.3
click at [220, 90] on div "Narita , [GEOGRAPHIC_DATA] [GEOGRAPHIC_DATA] JPNRI" at bounding box center [245, 93] width 103 height 16
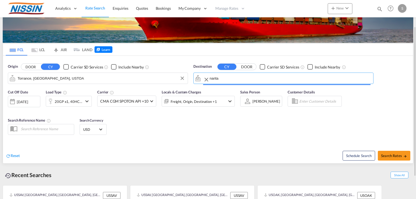
type input "Narita, [GEOGRAPHIC_DATA], JPNRI"
click at [27, 102] on div "[DATE]" at bounding box center [22, 102] width 11 height 5
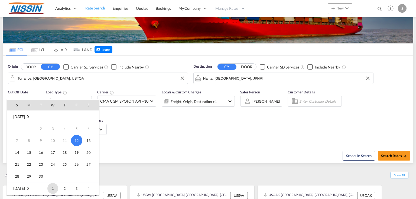
click at [52, 189] on span "1" at bounding box center [52, 188] width 11 height 11
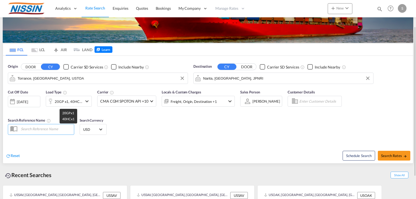
click at [70, 100] on div "20GP x1, 40HC x1" at bounding box center [69, 102] width 28 height 8
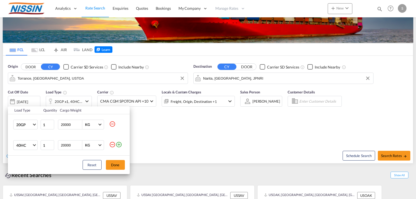
click at [112, 123] on md-icon "icon-minus-circle-outline" at bounding box center [112, 124] width 7 height 7
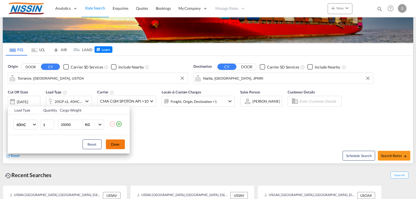
click at [113, 145] on button "Done" at bounding box center [115, 145] width 19 height 10
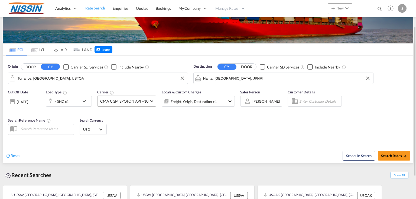
click at [152, 100] on span at bounding box center [151, 100] width 3 height 3
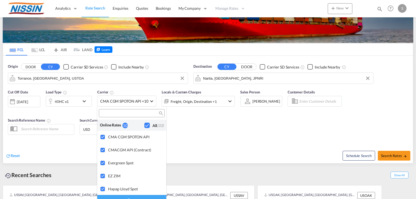
click at [126, 115] on input "search" at bounding box center [130, 113] width 58 height 5
type input "CMA"
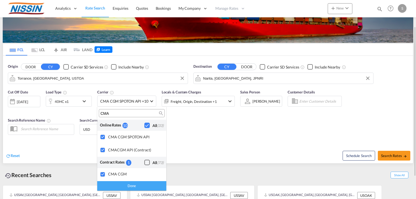
click at [134, 185] on div "Done" at bounding box center [131, 185] width 69 height 9
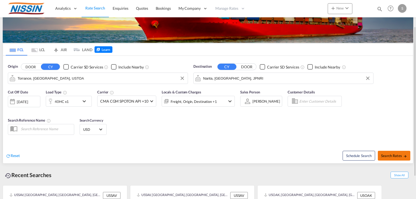
click at [390, 158] on button "Search Rates" at bounding box center [394, 156] width 33 height 10
type input "USTOA to JPNRI / [DATE]"
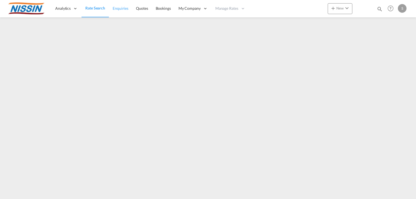
click at [123, 9] on span "Enquiries" at bounding box center [121, 8] width 16 height 5
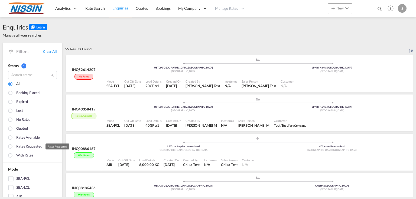
click at [32, 147] on div "Rates Requested" at bounding box center [29, 147] width 26 height 6
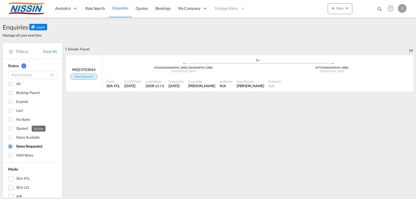
click at [20, 130] on div "Quoted" at bounding box center [21, 129] width 11 height 6
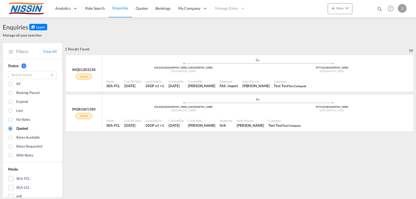
click at [17, 84] on div "All" at bounding box center [18, 84] width 4 height 6
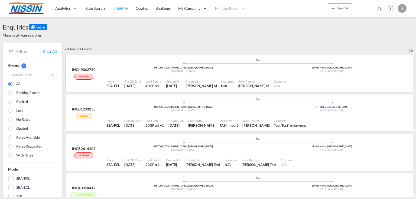
click at [88, 76] on div "No rates" at bounding box center [84, 77] width 18 height 6
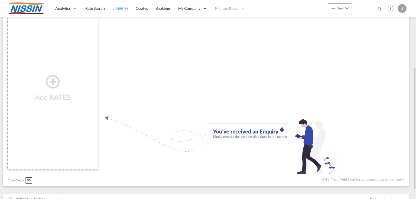
scroll to position [122, 0]
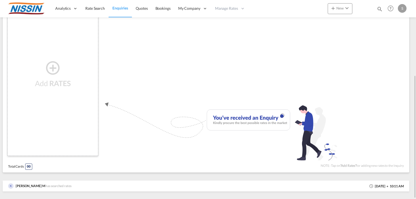
click at [51, 69] on md-icon "icon-plus-circle-outline" at bounding box center [53, 68] width 16 height 7
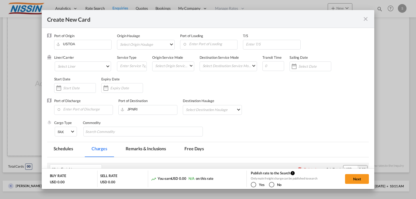
type input "Basic Ocean Freight"
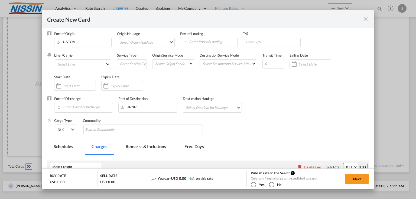
scroll to position [0, 0]
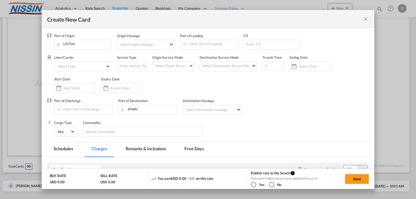
click at [364, 21] on md-icon "icon-close fg-AAA8AD m-0 pointer" at bounding box center [366, 19] width 7 height 7
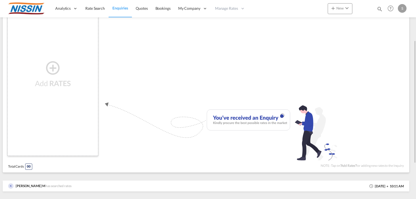
scroll to position [101, 0]
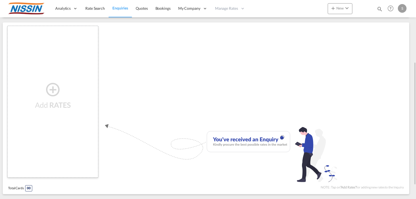
click at [120, 9] on span "Enquiries" at bounding box center [121, 8] width 16 height 5
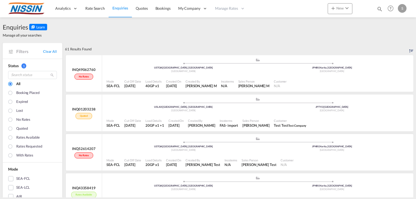
click at [24, 138] on div "Rates available" at bounding box center [28, 138] width 24 height 6
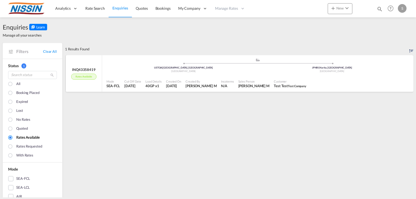
click at [80, 77] on div "Rates available" at bounding box center [83, 77] width 25 height 6
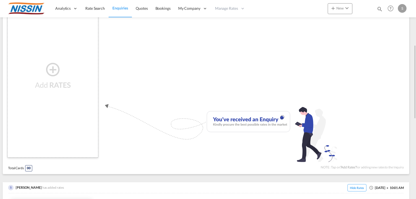
scroll to position [34, 0]
